Goal: Download file/media

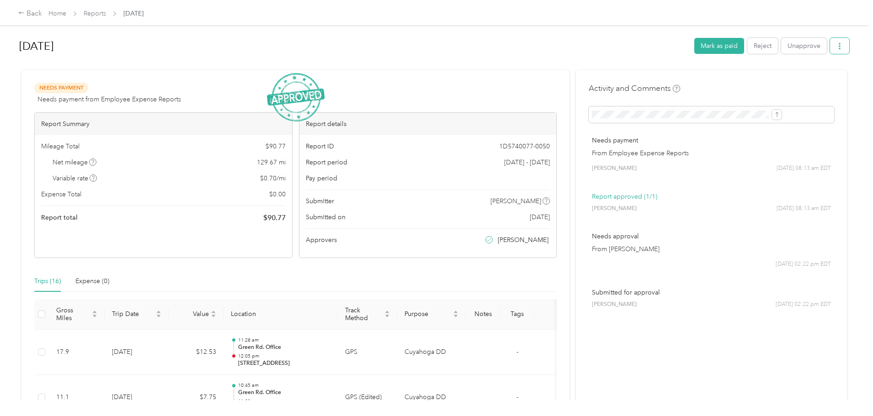
click at [830, 46] on button "button" at bounding box center [839, 46] width 19 height 16
click at [733, 86] on li "Download" at bounding box center [741, 80] width 67 height 16
click at [721, 79] on div "Download" at bounding box center [741, 80] width 54 height 10
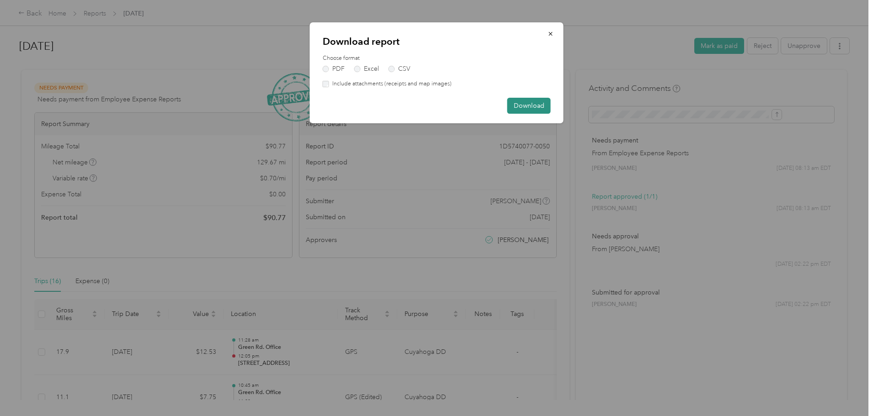
click at [540, 107] on button "Download" at bounding box center [528, 106] width 43 height 16
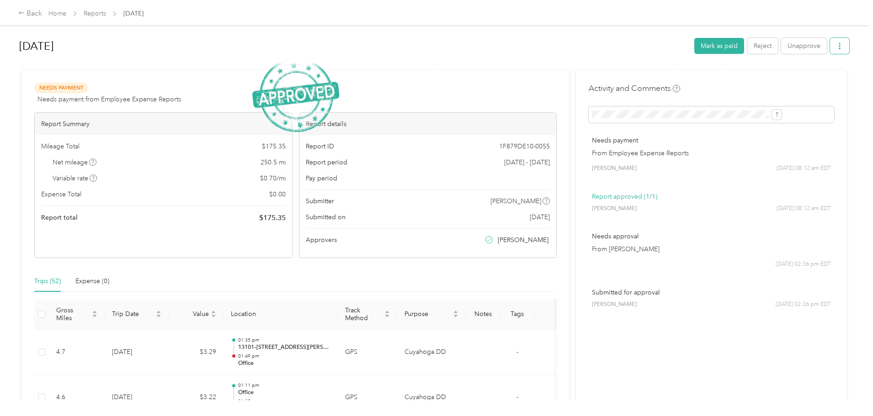
click at [830, 44] on button "button" at bounding box center [839, 46] width 19 height 16
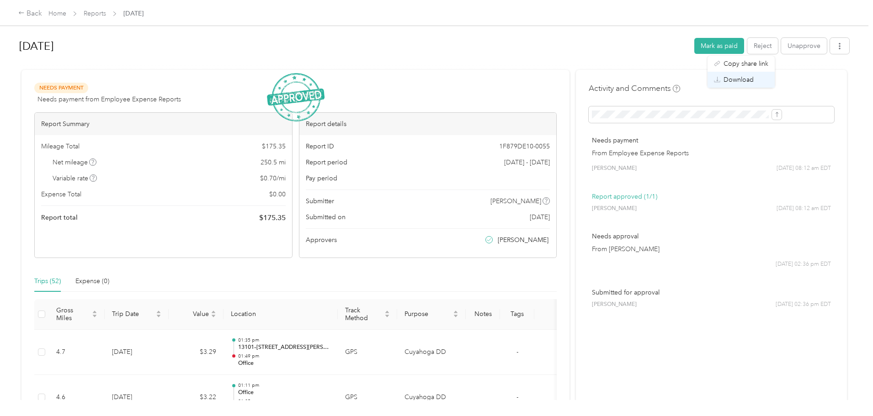
click at [752, 82] on span "Download" at bounding box center [739, 80] width 30 height 10
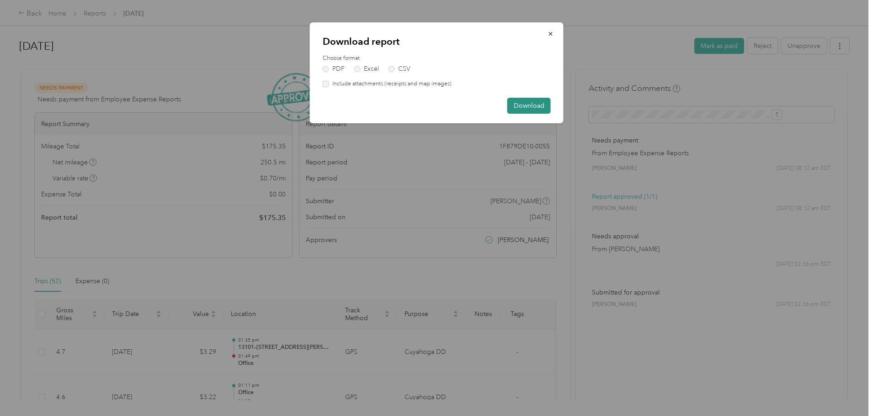
click at [523, 107] on button "Download" at bounding box center [528, 106] width 43 height 16
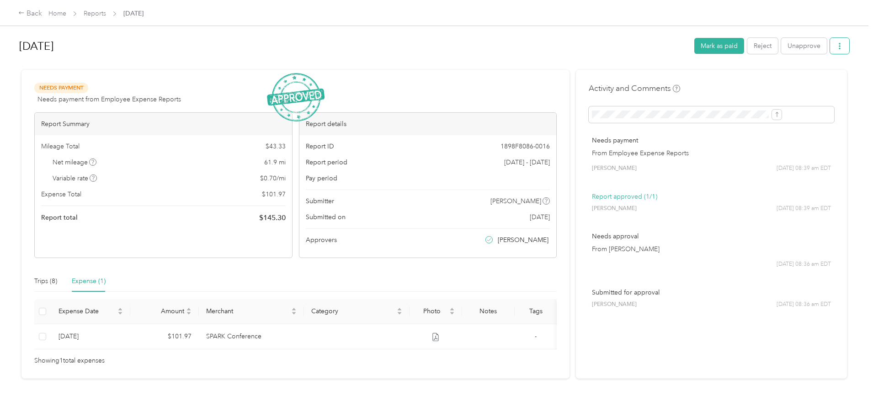
click at [830, 52] on button "button" at bounding box center [839, 46] width 19 height 16
click at [735, 82] on span "Download" at bounding box center [739, 80] width 30 height 10
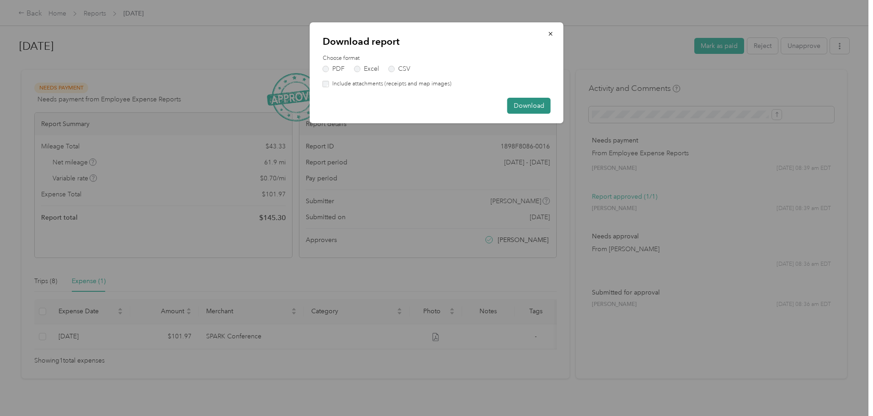
click at [522, 101] on button "Download" at bounding box center [528, 106] width 43 height 16
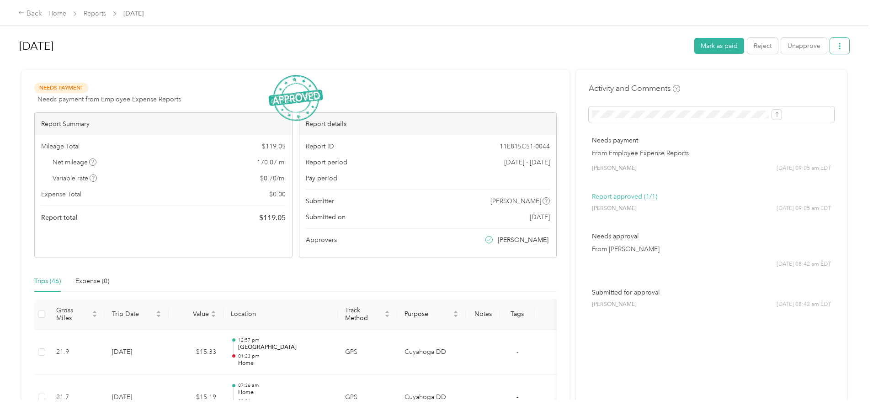
click at [830, 43] on button "button" at bounding box center [839, 46] width 19 height 16
click at [743, 79] on span "Download" at bounding box center [739, 80] width 30 height 10
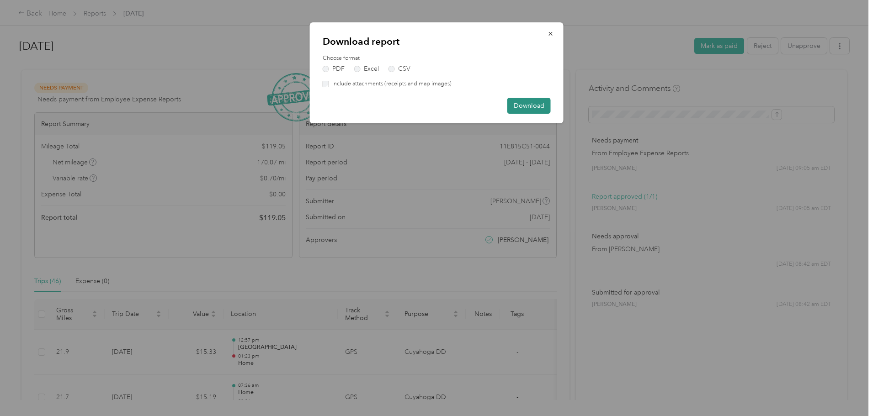
click at [538, 112] on button "Download" at bounding box center [528, 106] width 43 height 16
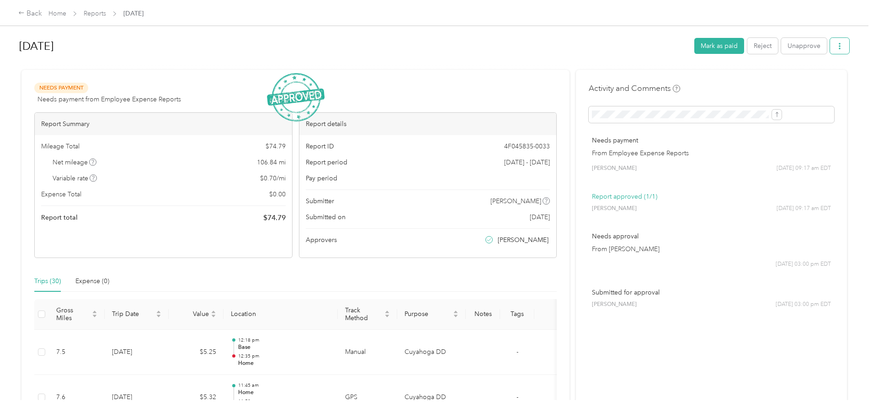
click at [830, 45] on button "button" at bounding box center [839, 46] width 19 height 16
click at [733, 84] on span "Download" at bounding box center [739, 80] width 30 height 10
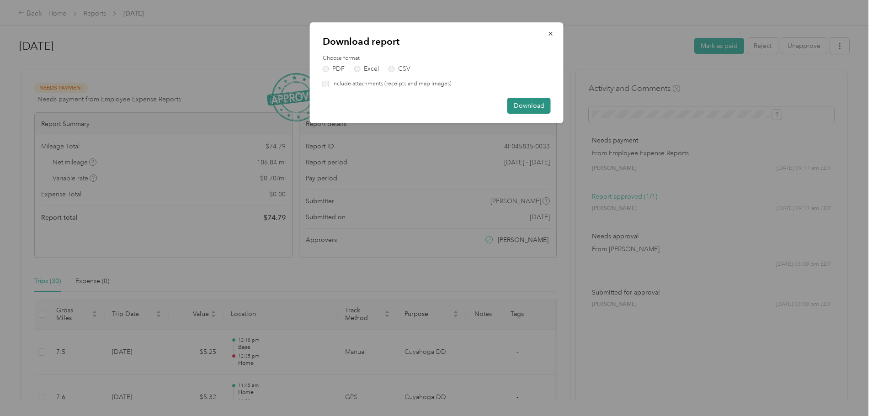
click at [519, 105] on button "Download" at bounding box center [528, 106] width 43 height 16
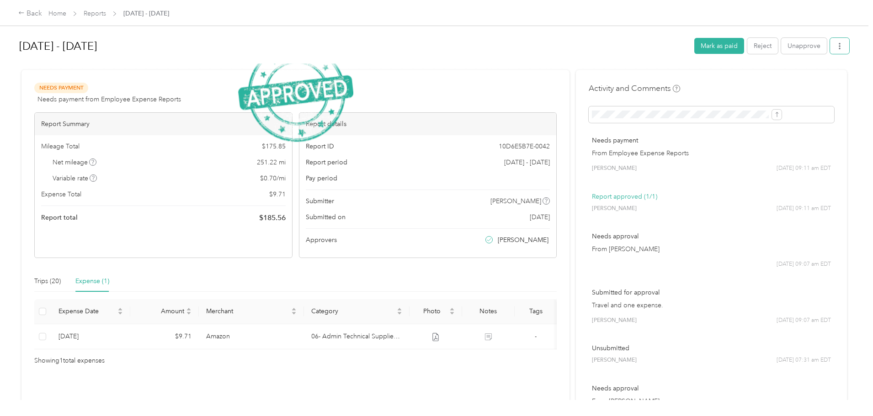
click at [837, 45] on icon "button" at bounding box center [840, 46] width 6 height 6
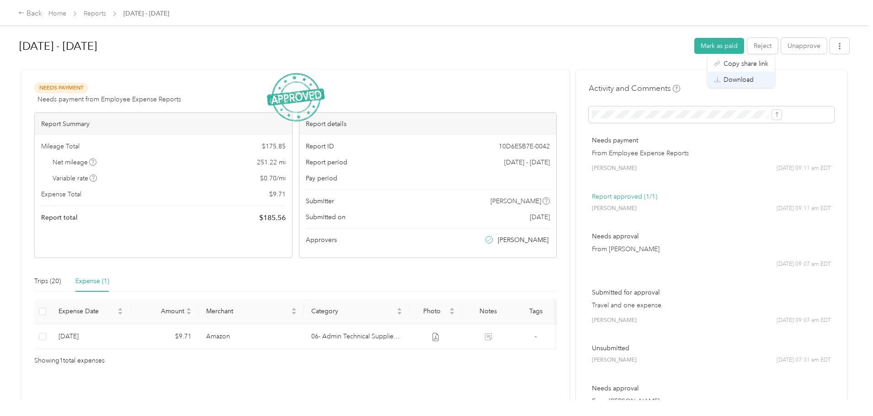
click at [745, 82] on span "Download" at bounding box center [739, 80] width 30 height 10
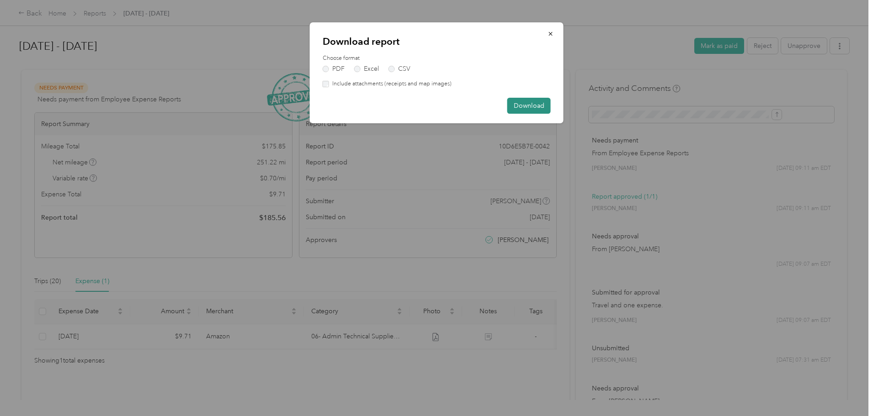
click at [523, 107] on button "Download" at bounding box center [528, 106] width 43 height 16
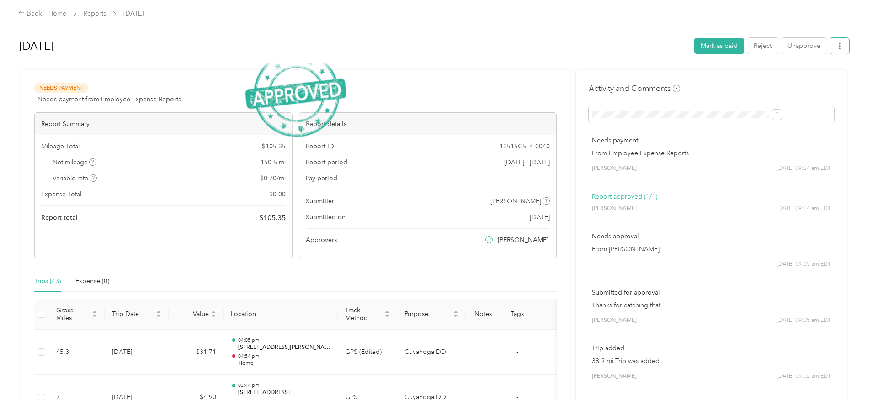
click at [830, 46] on button "button" at bounding box center [839, 46] width 19 height 16
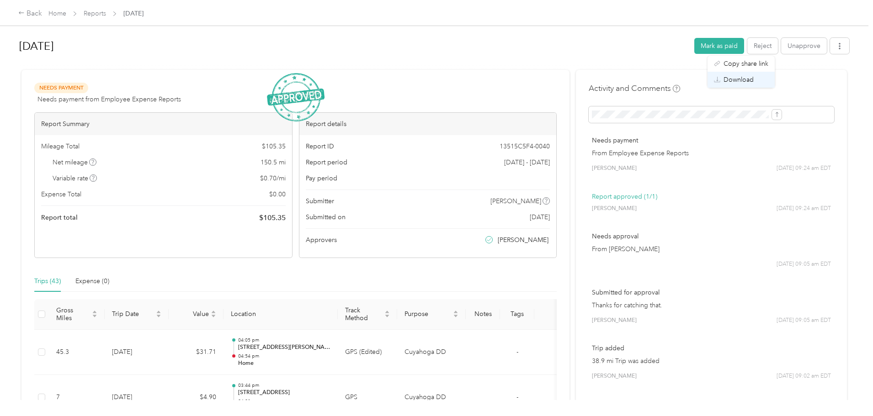
click at [726, 79] on span "Download" at bounding box center [739, 80] width 30 height 10
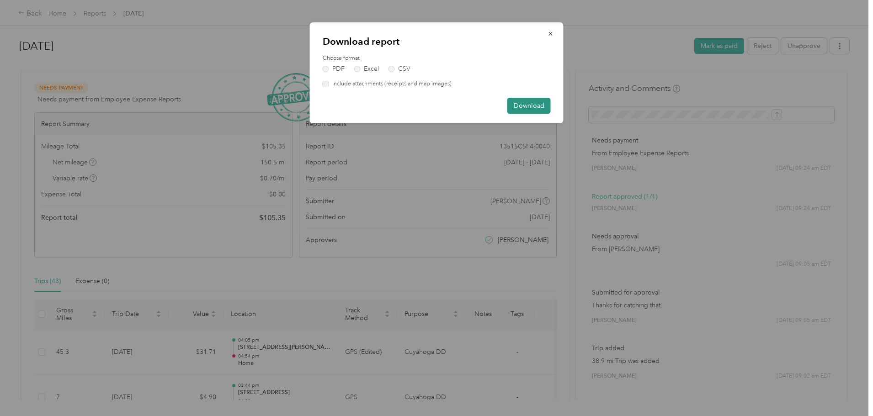
click at [534, 103] on button "Download" at bounding box center [528, 106] width 43 height 16
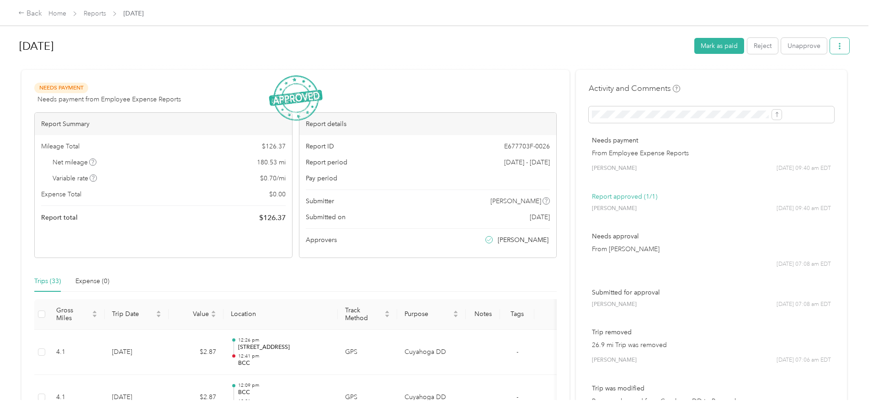
click at [830, 50] on button "button" at bounding box center [839, 46] width 19 height 16
click at [756, 78] on div "Download" at bounding box center [741, 80] width 54 height 10
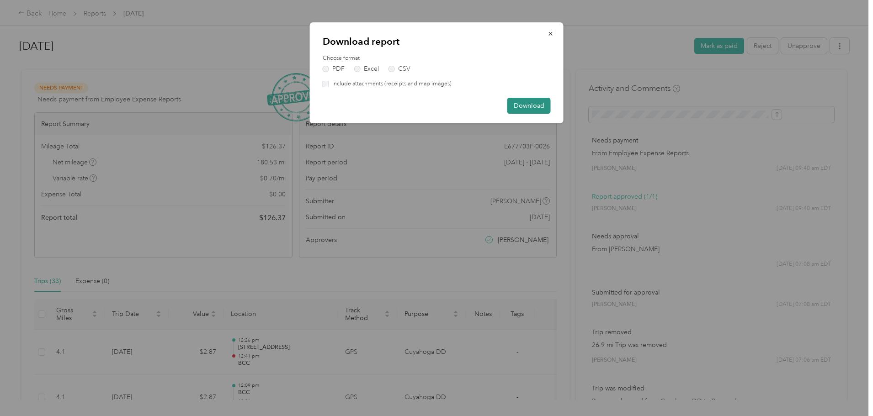
click at [526, 107] on button "Download" at bounding box center [528, 106] width 43 height 16
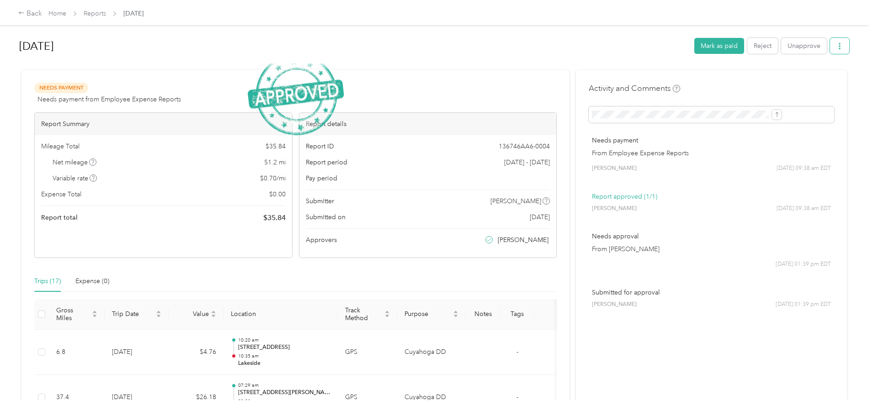
click at [830, 46] on button "button" at bounding box center [839, 46] width 19 height 16
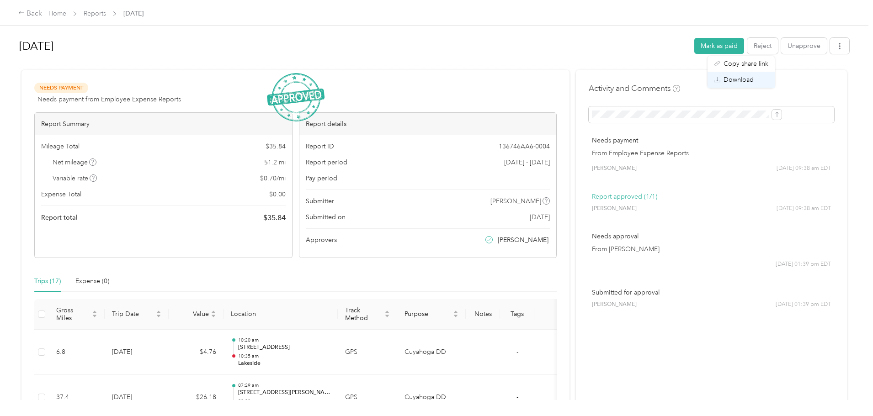
click at [750, 81] on span "Download" at bounding box center [739, 80] width 30 height 10
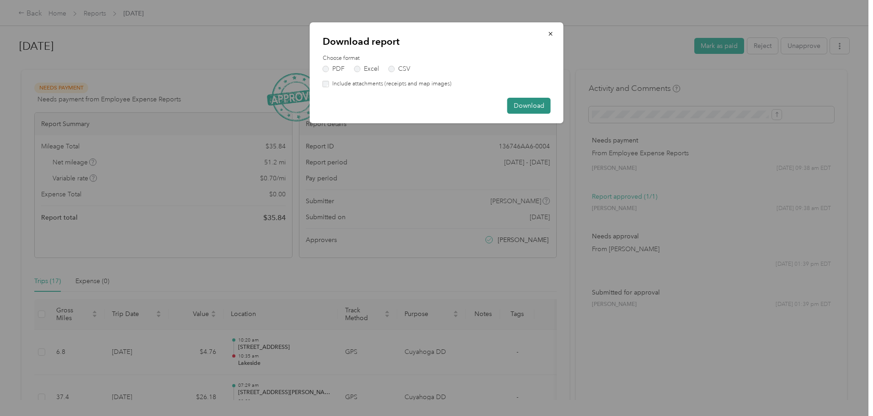
click at [536, 102] on button "Download" at bounding box center [528, 106] width 43 height 16
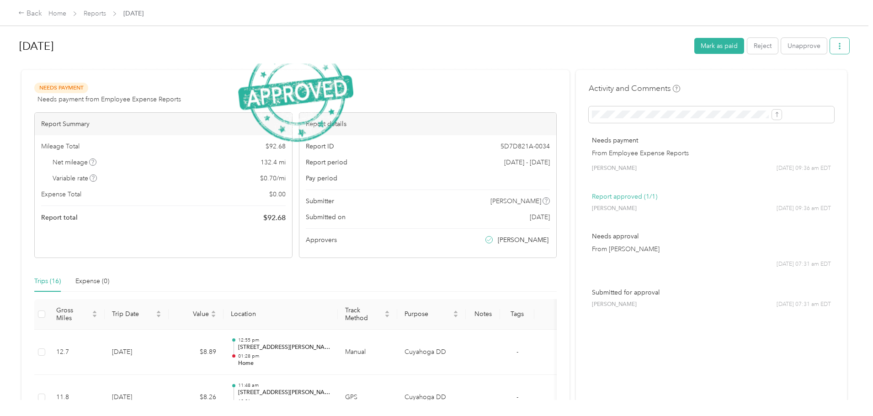
click at [837, 42] on span "button" at bounding box center [840, 46] width 6 height 8
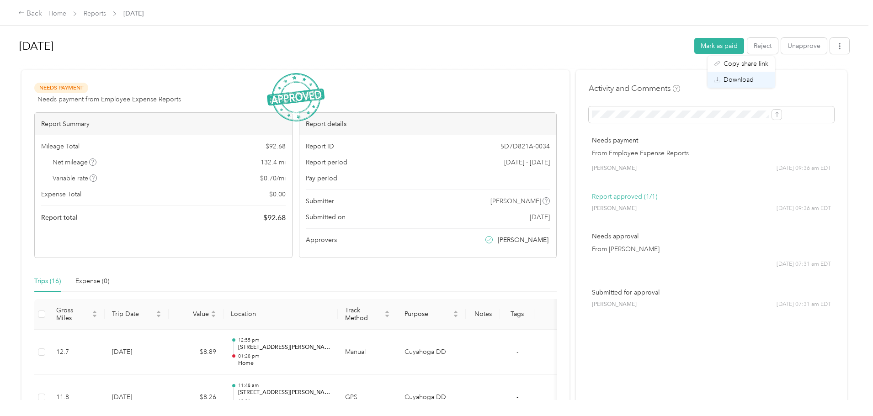
click at [728, 83] on span "Download" at bounding box center [739, 80] width 30 height 10
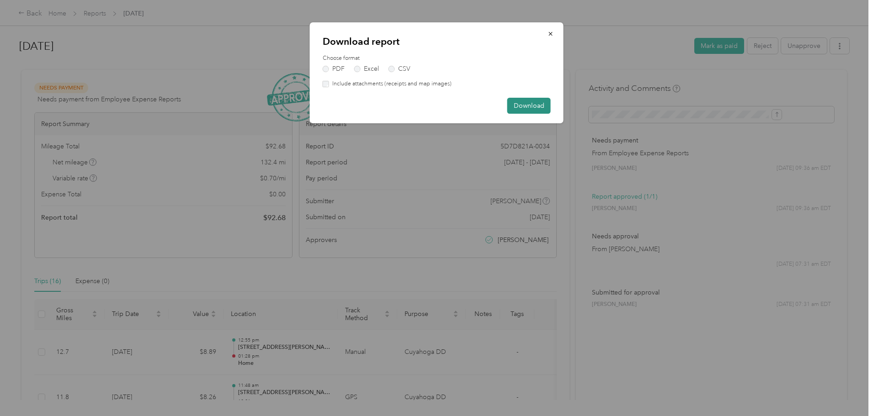
click at [543, 102] on button "Download" at bounding box center [528, 106] width 43 height 16
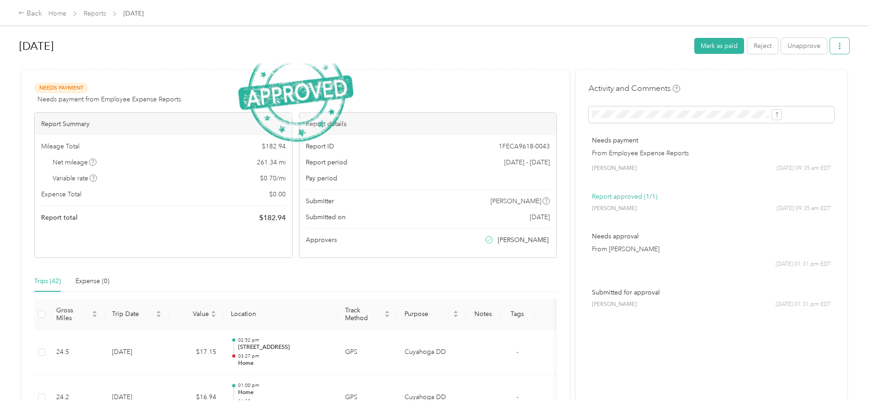
click at [830, 42] on button "button" at bounding box center [839, 46] width 19 height 16
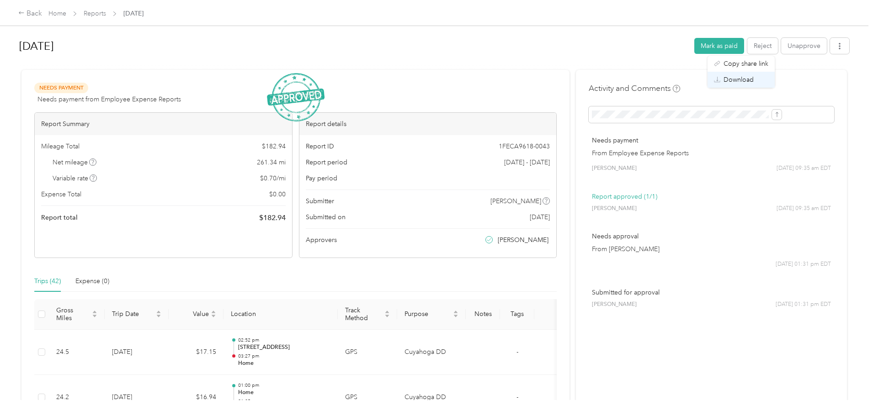
click at [740, 80] on span "Download" at bounding box center [739, 80] width 30 height 10
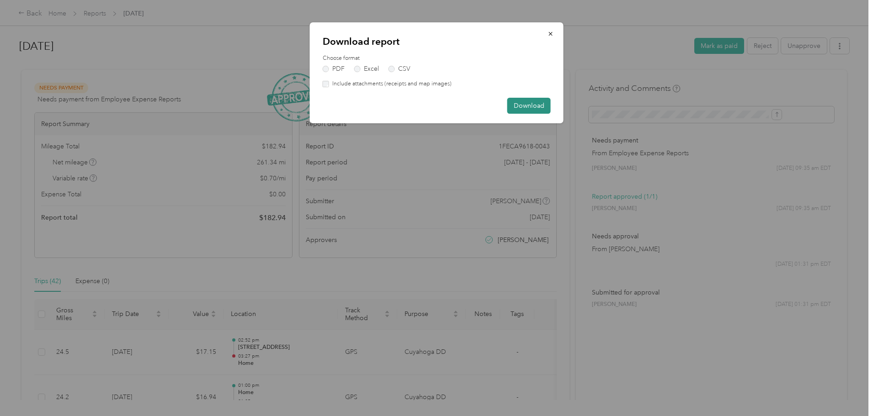
drag, startPoint x: 519, startPoint y: 106, endPoint x: 514, endPoint y: 105, distance: 5.1
click at [518, 106] on button "Download" at bounding box center [528, 106] width 43 height 16
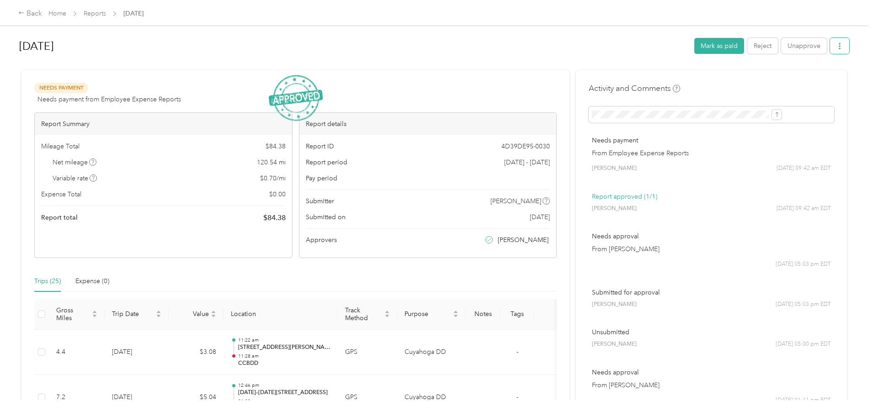
click at [830, 43] on button "button" at bounding box center [839, 46] width 19 height 16
click at [757, 79] on div "Download" at bounding box center [741, 80] width 54 height 10
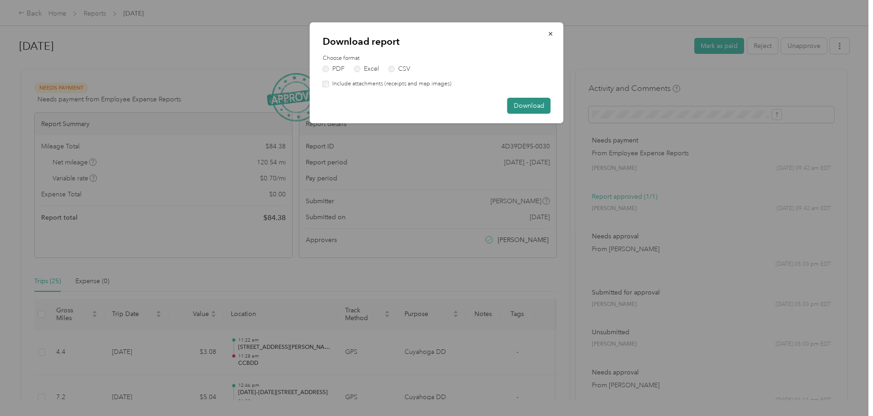
click at [514, 107] on button "Download" at bounding box center [528, 106] width 43 height 16
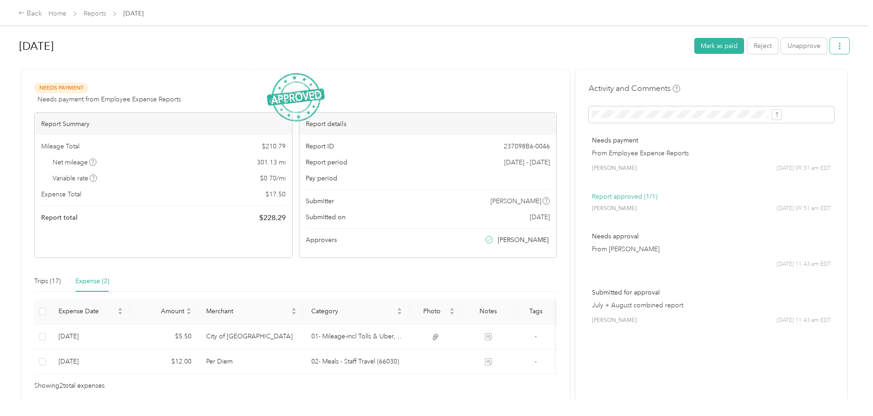
click at [837, 46] on icon "button" at bounding box center [840, 46] width 6 height 6
click at [741, 81] on span "Download" at bounding box center [739, 80] width 30 height 10
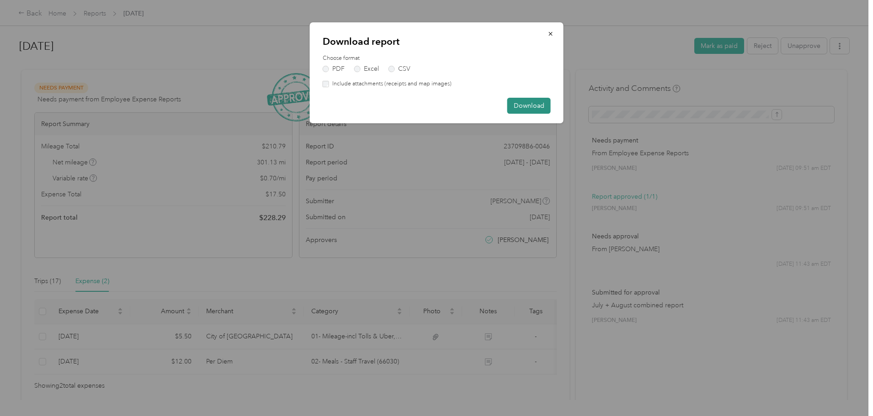
click at [544, 109] on button "Download" at bounding box center [528, 106] width 43 height 16
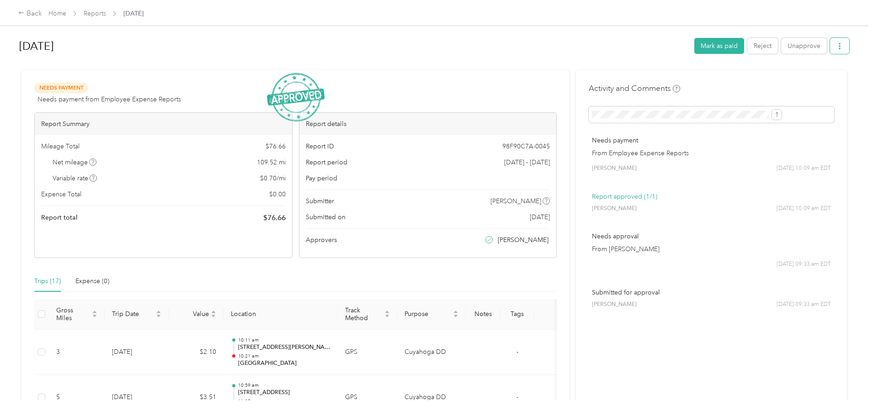
click at [830, 48] on button "button" at bounding box center [839, 46] width 19 height 16
click at [729, 83] on span "Download" at bounding box center [739, 80] width 30 height 10
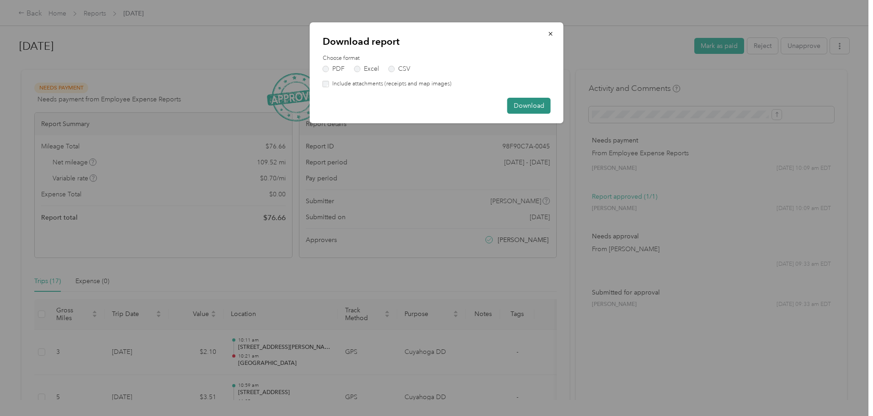
click at [524, 100] on button "Download" at bounding box center [528, 106] width 43 height 16
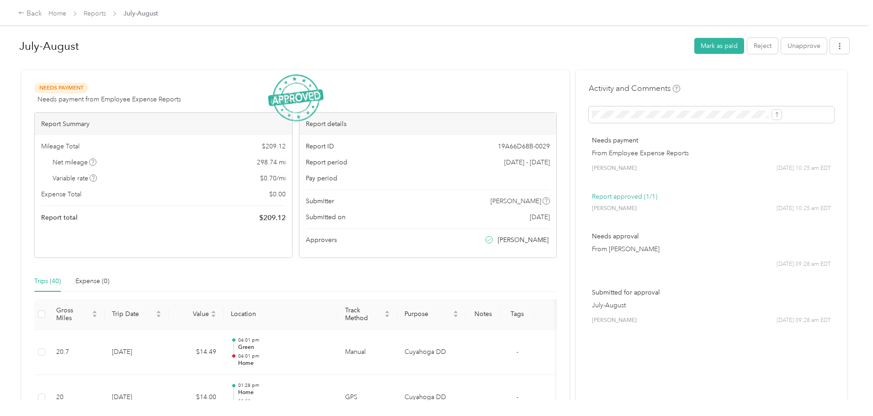
click at [830, 45] on button "button" at bounding box center [839, 46] width 19 height 16
click at [754, 82] on div "Download" at bounding box center [741, 80] width 54 height 10
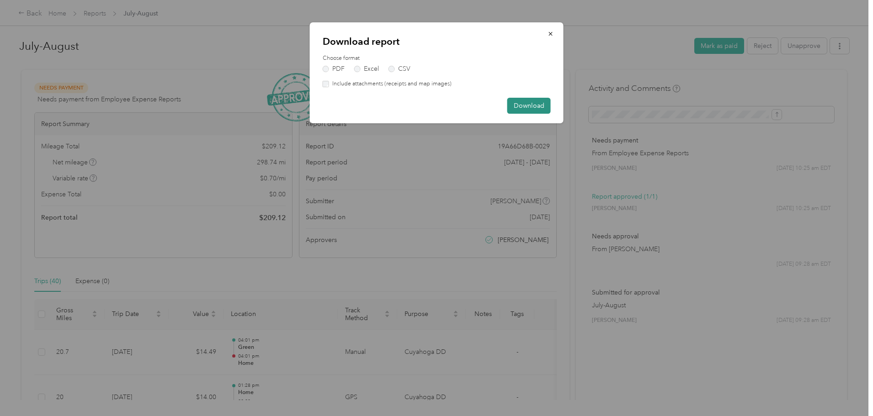
click at [537, 105] on button "Download" at bounding box center [528, 106] width 43 height 16
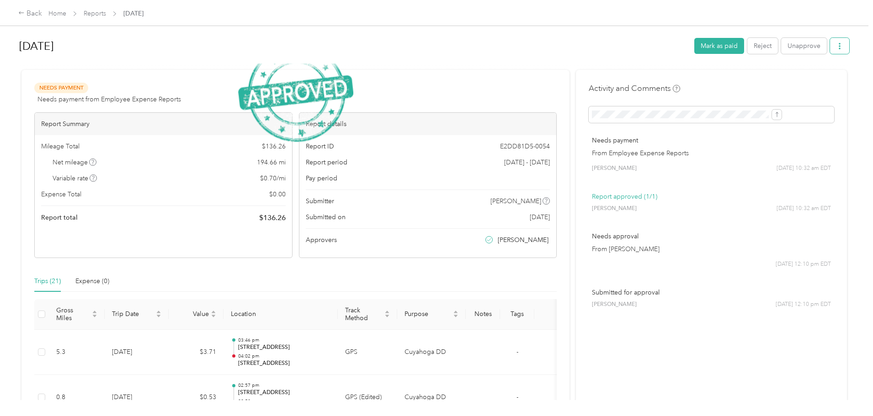
click at [830, 43] on button "button" at bounding box center [839, 46] width 19 height 16
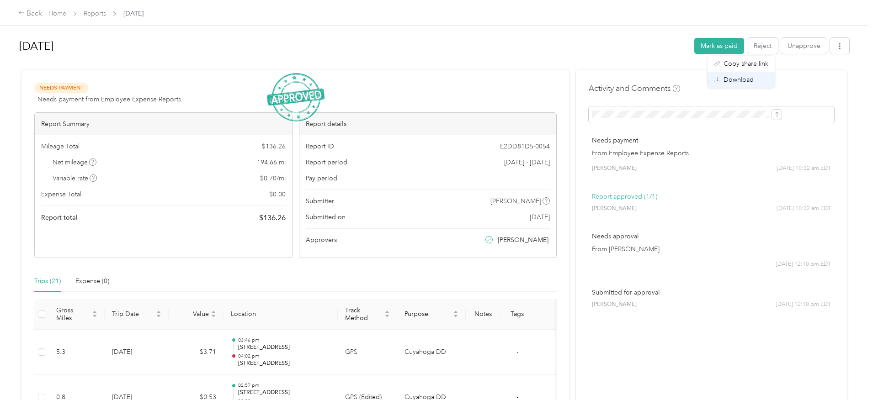
click at [760, 79] on div "Download" at bounding box center [741, 80] width 54 height 10
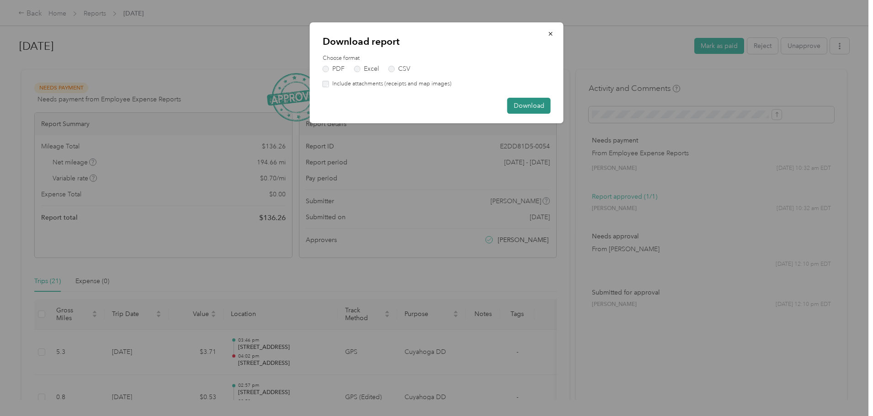
click at [549, 107] on button "Download" at bounding box center [528, 106] width 43 height 16
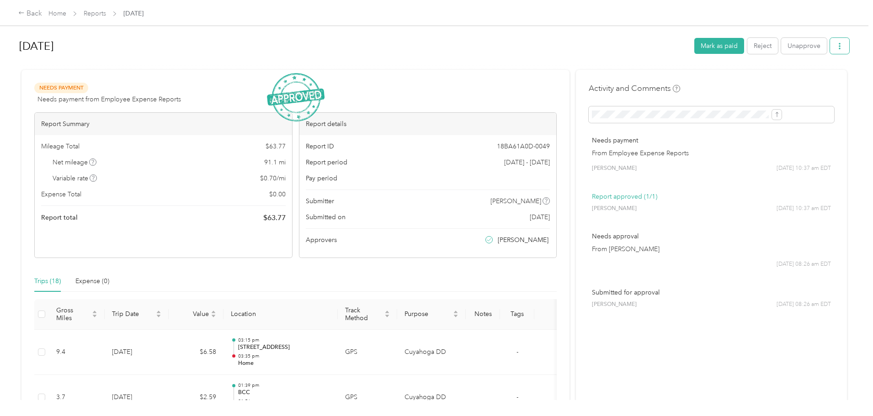
click at [830, 42] on button "button" at bounding box center [839, 46] width 19 height 16
click at [718, 75] on div "Download" at bounding box center [741, 80] width 54 height 10
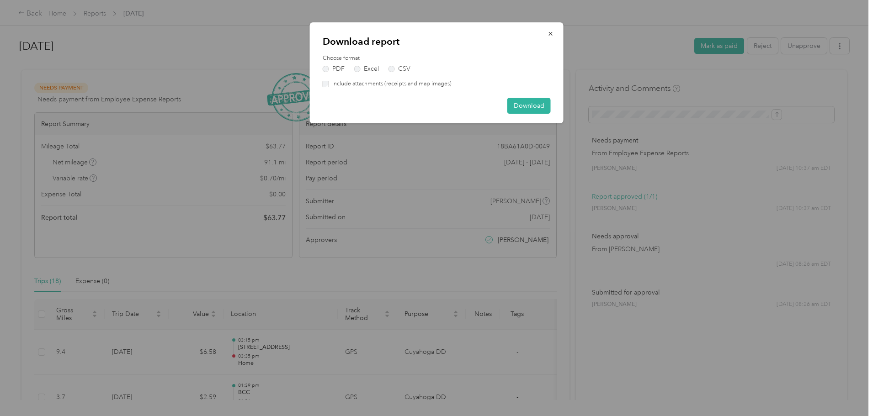
click at [532, 96] on div "Download report Choose format PDF Excel CSV Include attachments (receipts and m…" at bounding box center [437, 72] width 254 height 101
click at [458, 57] on label "Choose format" at bounding box center [437, 58] width 228 height 8
click at [522, 101] on button "Download" at bounding box center [528, 106] width 43 height 16
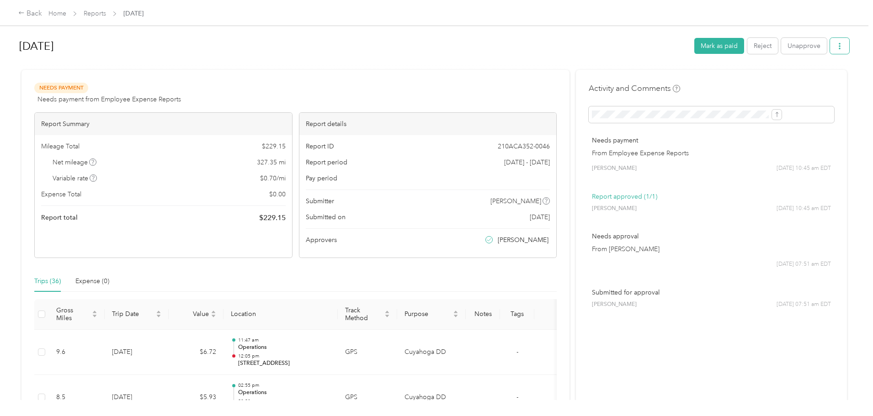
click at [837, 47] on icon "button" at bounding box center [840, 46] width 6 height 6
click at [716, 79] on icon at bounding box center [717, 79] width 6 height 6
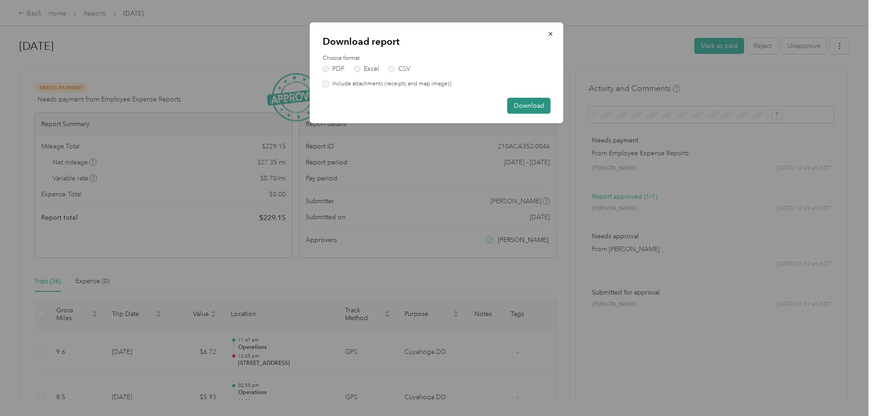
click at [522, 109] on button "Download" at bounding box center [528, 106] width 43 height 16
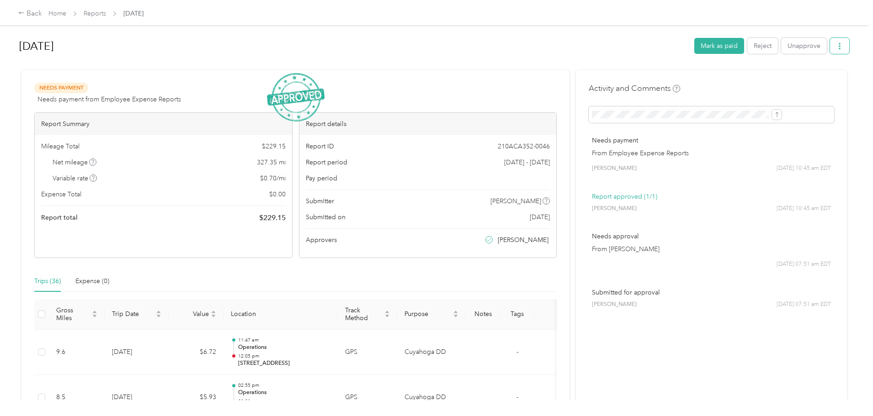
click at [837, 48] on icon "button" at bounding box center [840, 46] width 6 height 6
click at [722, 75] on div "Download" at bounding box center [741, 80] width 54 height 10
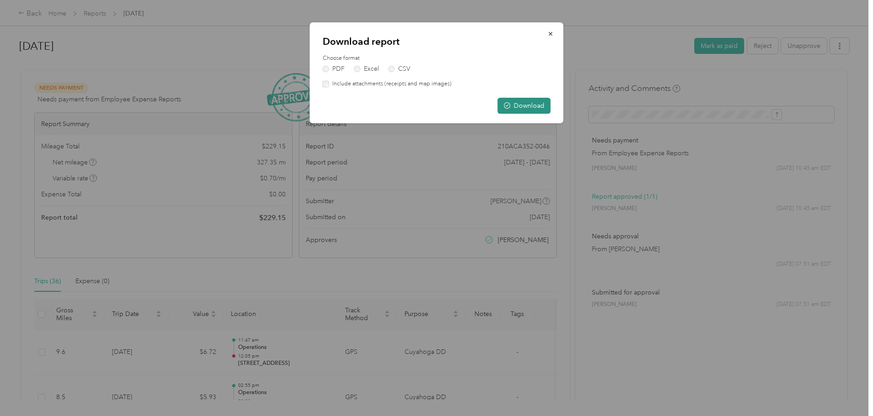
drag, startPoint x: 525, startPoint y: 101, endPoint x: 521, endPoint y: 107, distance: 7.0
click at [521, 107] on button "Download" at bounding box center [524, 106] width 53 height 16
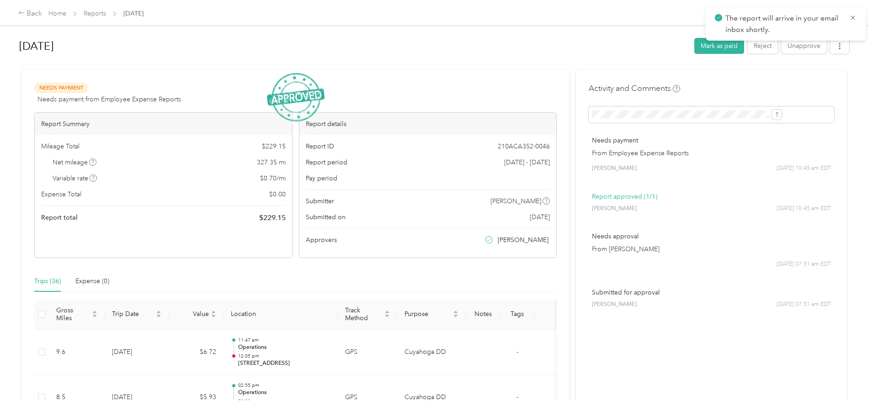
click at [521, 416] on div "Download report Choose format PDF Excel CSV Include attachments (receipts and m…" at bounding box center [434, 416] width 869 height 0
